Goal: Check status: Check status

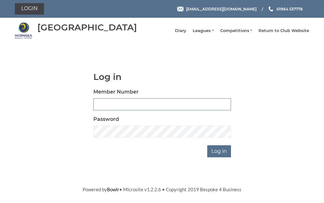
click at [132, 107] on input "Member Number" at bounding box center [162, 104] width 138 height 12
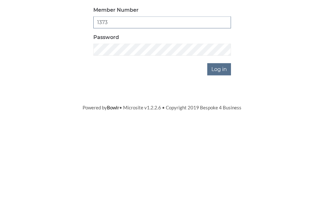
type input "1373"
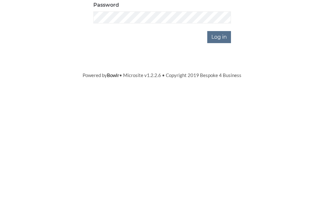
click at [222, 145] on input "Log in" at bounding box center [219, 151] width 24 height 12
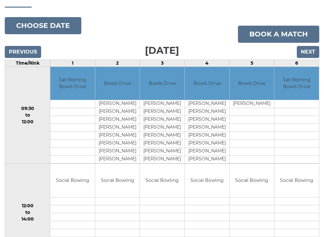
scroll to position [66, 0]
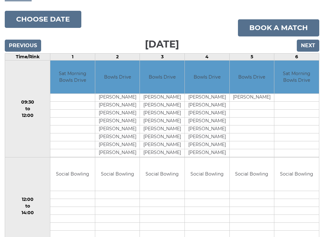
click at [311, 50] on input "Next" at bounding box center [308, 46] width 22 height 12
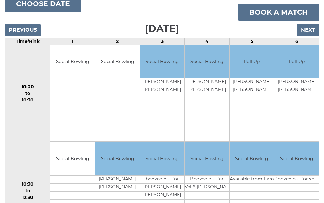
scroll to position [81, 0]
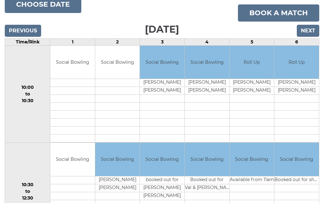
click at [306, 36] on input "Next" at bounding box center [308, 31] width 22 height 12
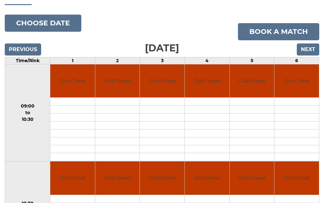
scroll to position [62, 0]
click at [309, 53] on input "Next" at bounding box center [308, 50] width 22 height 12
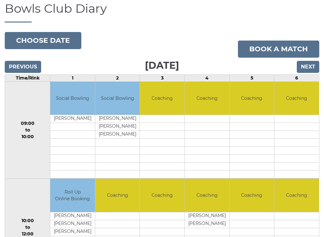
scroll to position [42, 0]
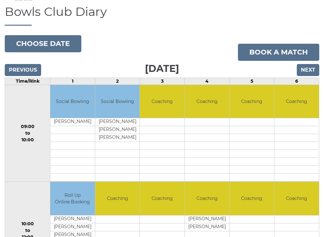
click at [311, 74] on input "Next" at bounding box center [308, 70] width 22 height 12
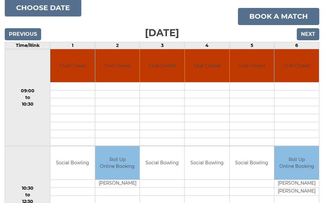
scroll to position [76, 0]
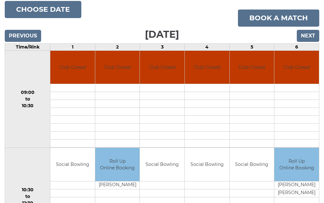
click at [309, 42] on input "Next" at bounding box center [308, 36] width 22 height 12
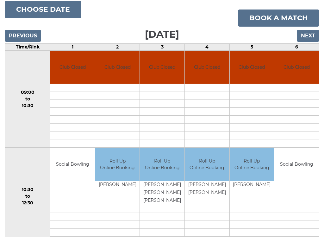
scroll to position [77, 0]
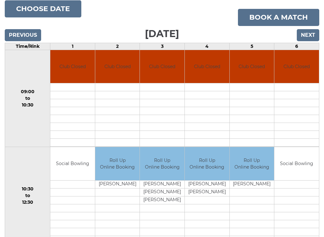
click at [310, 41] on input "Next" at bounding box center [308, 35] width 22 height 12
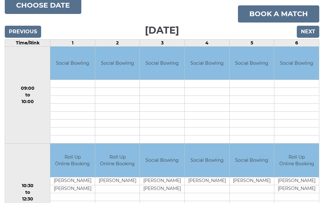
scroll to position [76, 0]
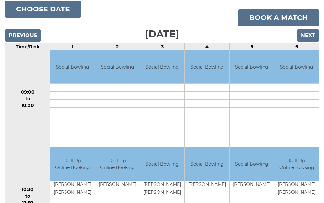
click at [307, 42] on input "Next" at bounding box center [308, 36] width 22 height 12
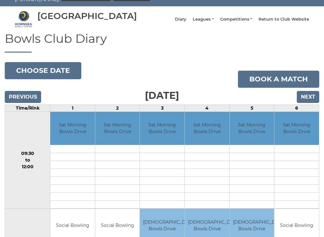
scroll to position [26, 0]
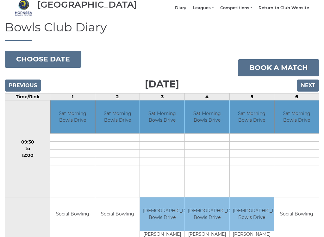
click at [314, 90] on input "Next" at bounding box center [308, 86] width 22 height 12
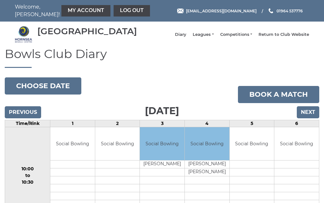
click at [311, 116] on input "Next" at bounding box center [308, 112] width 22 height 12
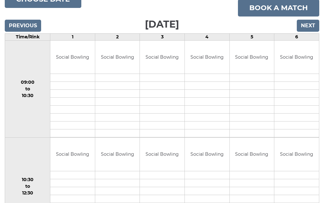
scroll to position [72, 0]
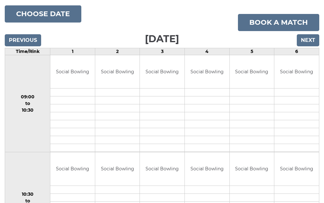
click at [311, 46] on input "Next" at bounding box center [308, 41] width 22 height 12
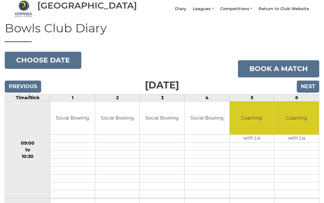
scroll to position [23, 0]
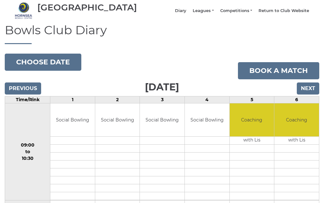
click at [311, 91] on input "Next" at bounding box center [308, 89] width 22 height 12
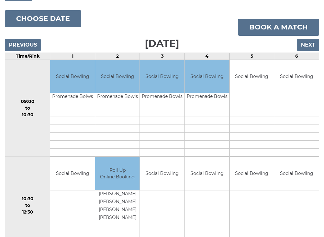
scroll to position [68, 0]
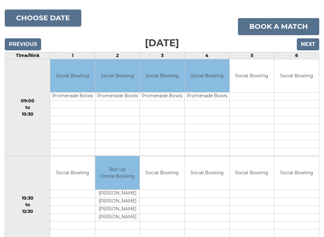
click at [309, 50] on input "Next" at bounding box center [308, 44] width 22 height 12
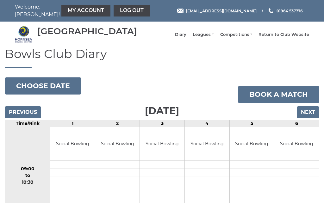
click at [115, 10] on link "Log out" at bounding box center [132, 10] width 36 height 11
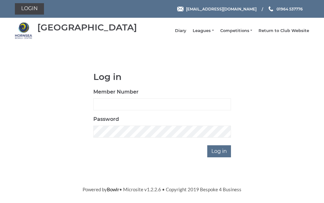
click at [214, 34] on link "Leagues" at bounding box center [203, 31] width 21 height 6
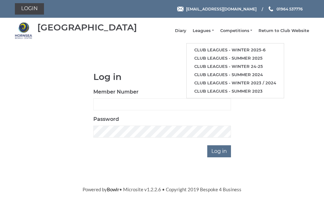
click at [253, 49] on li "Club leagues - Winter 2025-6" at bounding box center [235, 50] width 97 height 8
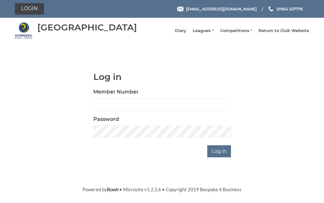
click at [252, 33] on link "Competitions" at bounding box center [236, 31] width 32 height 6
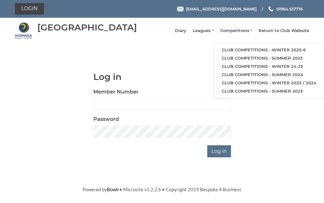
click at [252, 53] on link "Club competitions - Winter 2025-6" at bounding box center [269, 50] width 110 height 8
